Goal: Find specific page/section: Find specific page/section

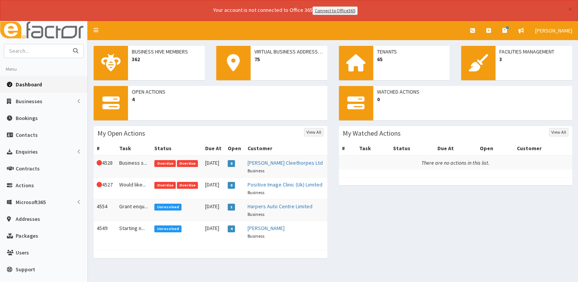
drag, startPoint x: 0, startPoint y: 0, endPoint x: 47, endPoint y: 45, distance: 65.7
click at [47, 45] on input "text" at bounding box center [36, 50] width 64 height 13
type input "[PERSON_NAME]"
click at [68, 44] on button "submit" at bounding box center [75, 50] width 15 height 13
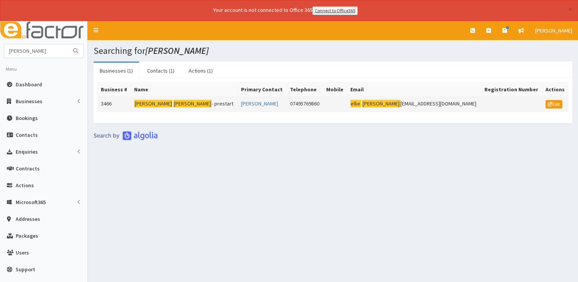
click at [174, 100] on mark "[PERSON_NAME]" at bounding box center [193, 104] width 38 height 8
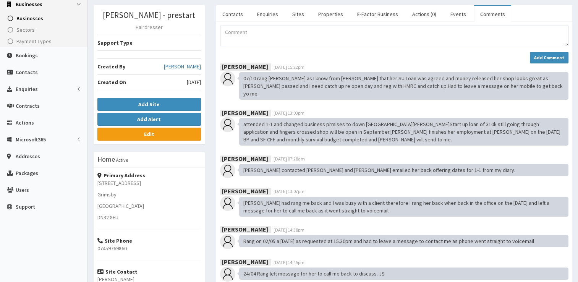
scroll to position [44, 0]
